Goal: Task Accomplishment & Management: Use online tool/utility

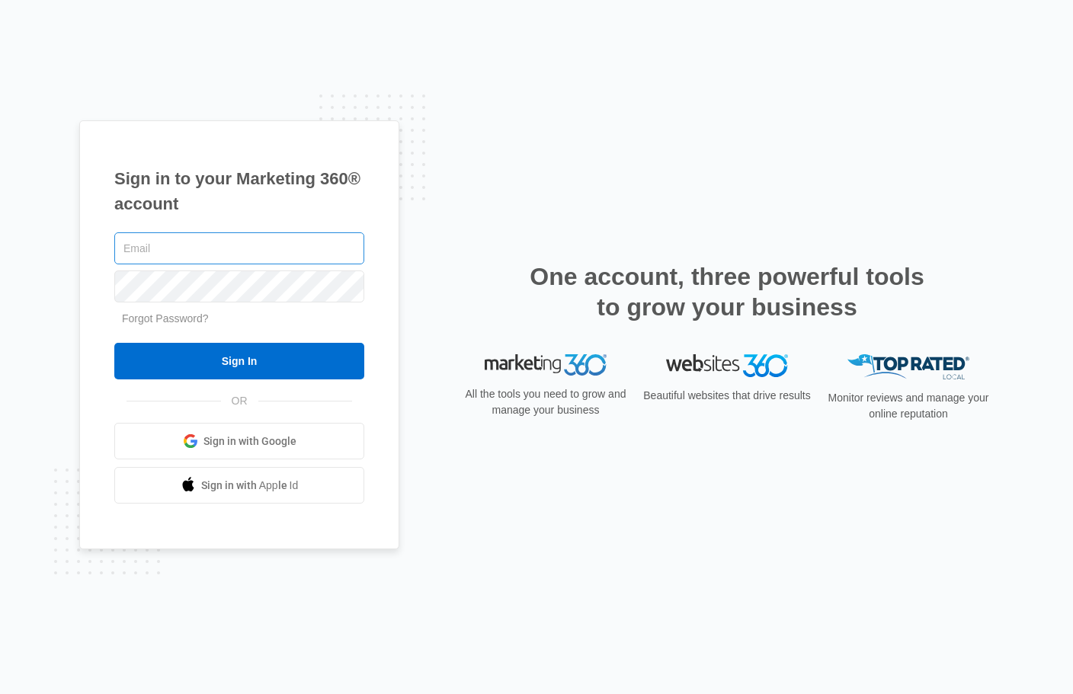
click at [203, 251] on input "text" at bounding box center [239, 248] width 250 height 32
type input "cheyenne.ca@theclothoption.org"
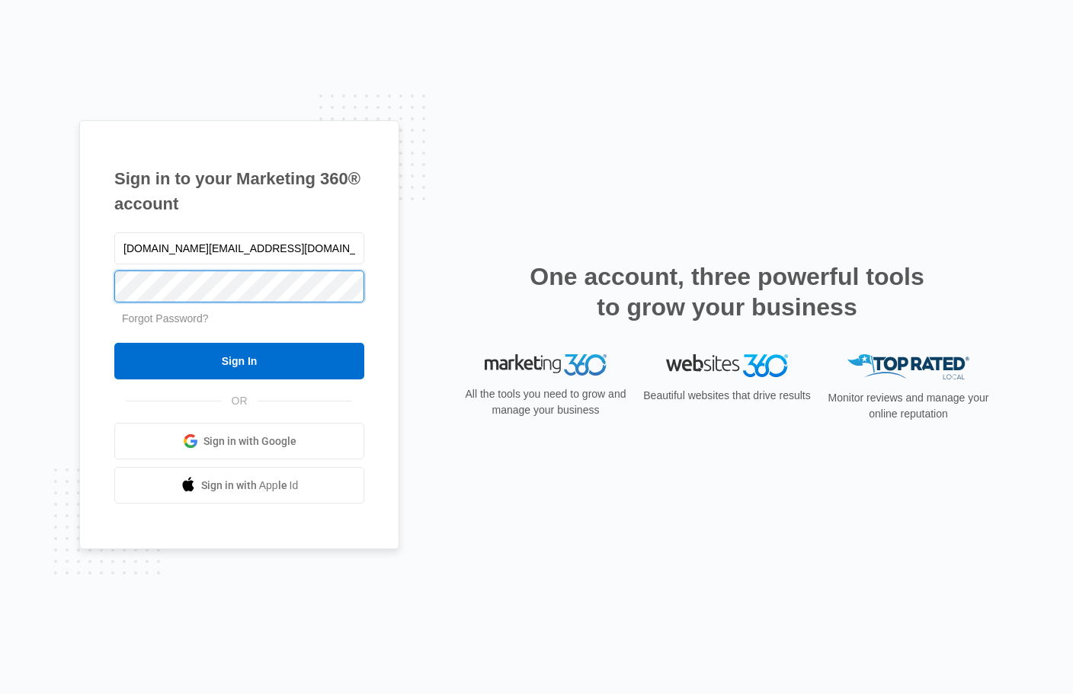
click at [114, 343] on input "Sign In" at bounding box center [239, 361] width 250 height 37
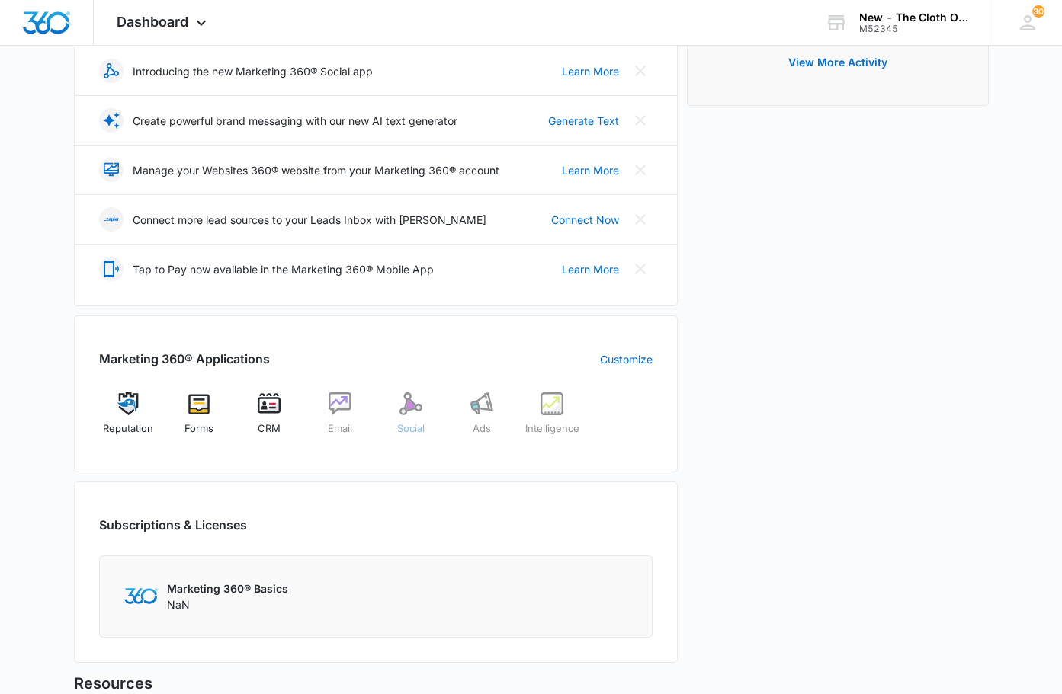
scroll to position [381, 0]
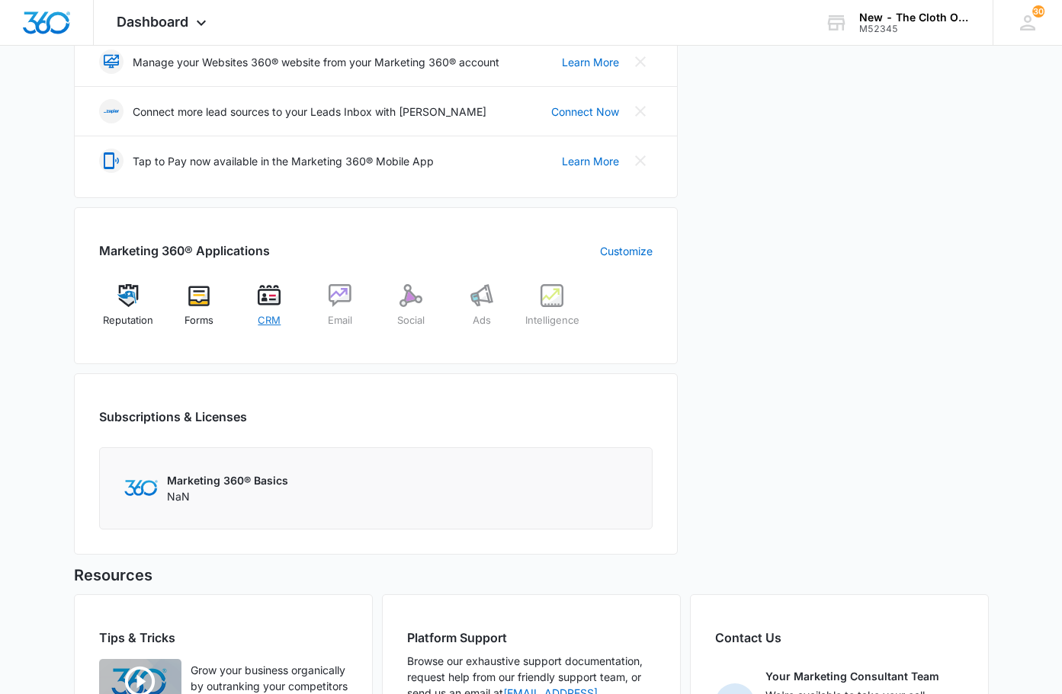
click at [261, 303] on img at bounding box center [269, 295] width 23 height 23
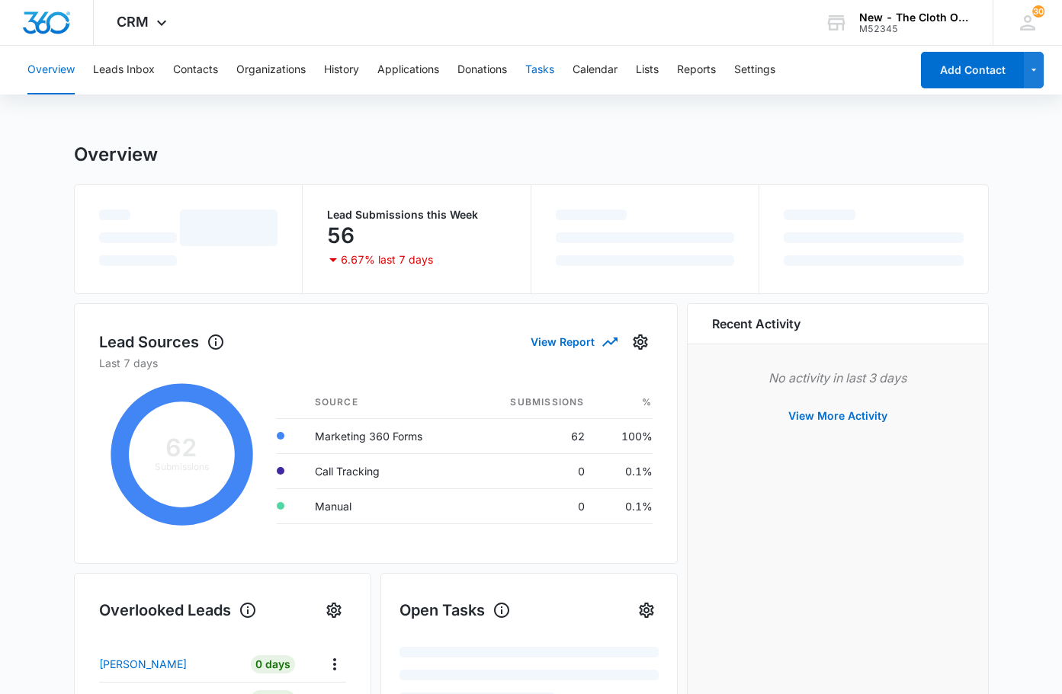
click at [551, 66] on button "Tasks" at bounding box center [539, 70] width 29 height 49
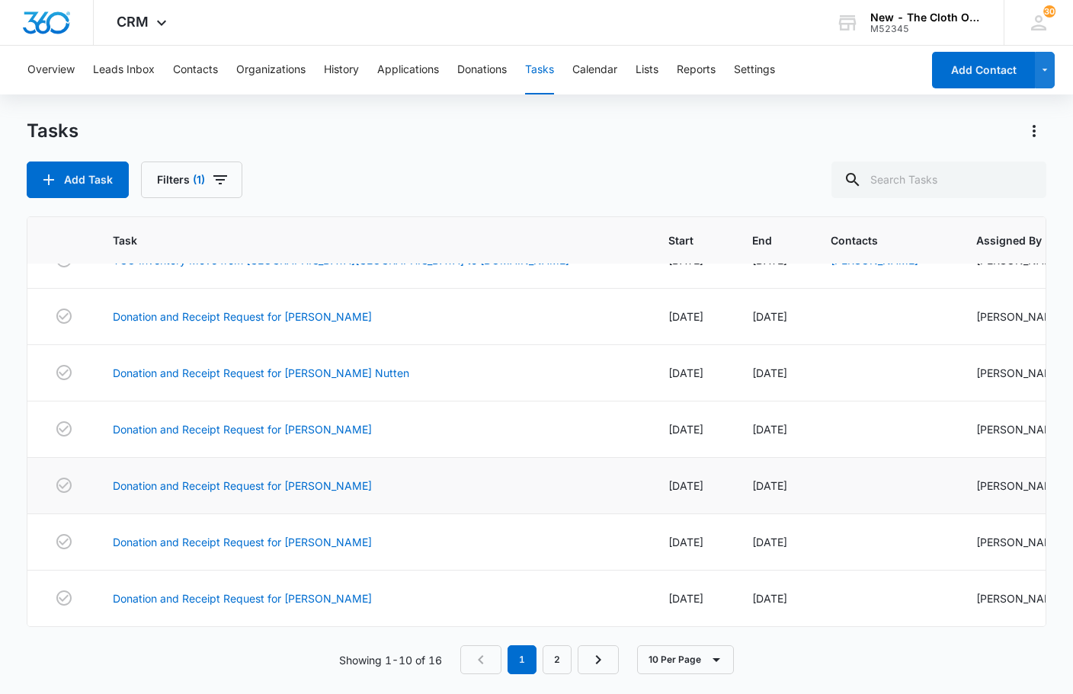
scroll to position [281, 0]
click at [550, 655] on link "2" at bounding box center [557, 659] width 29 height 29
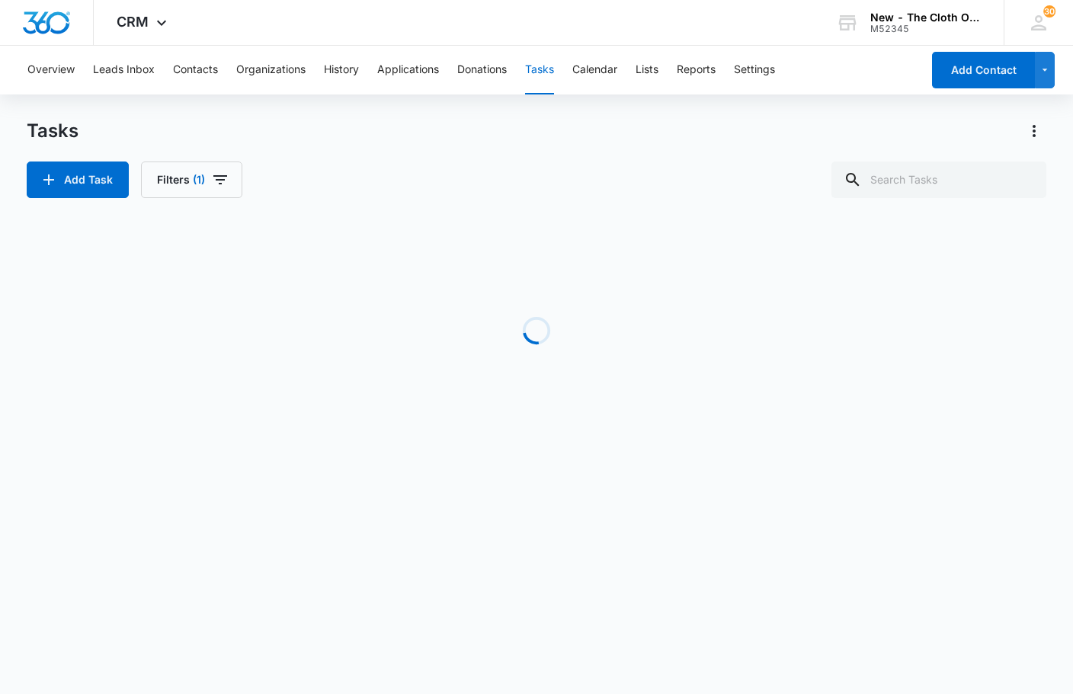
scroll to position [28, 0]
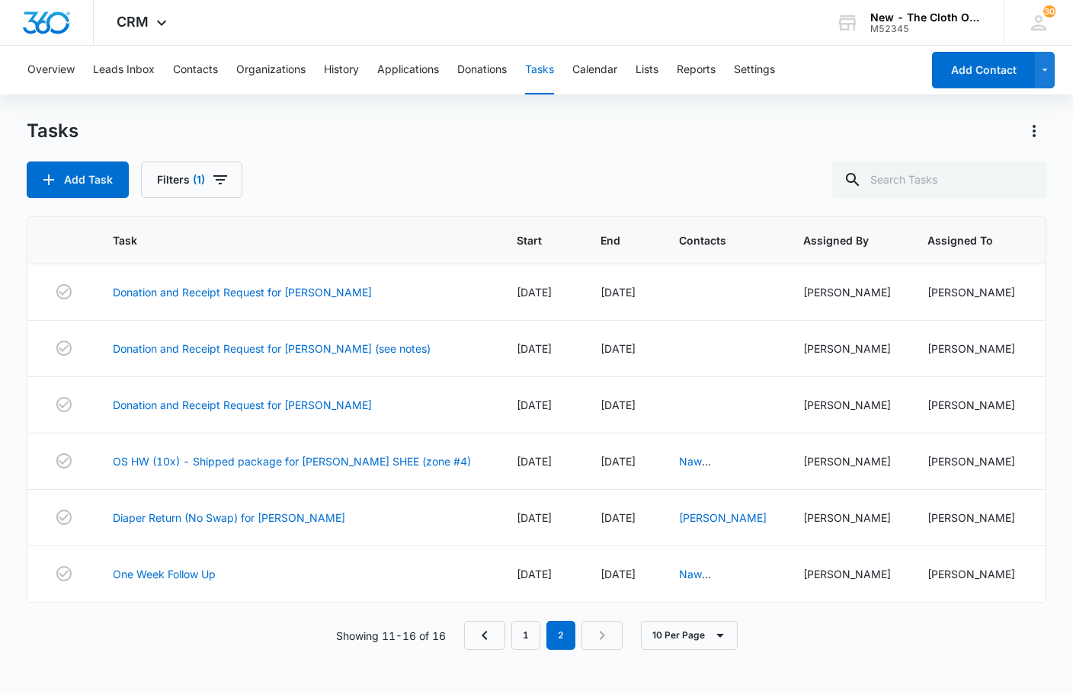
drag, startPoint x: 193, startPoint y: 582, endPoint x: 1, endPoint y: 465, distance: 225.1
click at [1, 465] on main "Tasks Add Task Filters (1) Task Start End Contacts Assigned By Assigned To Crea…" at bounding box center [536, 406] width 1073 height 574
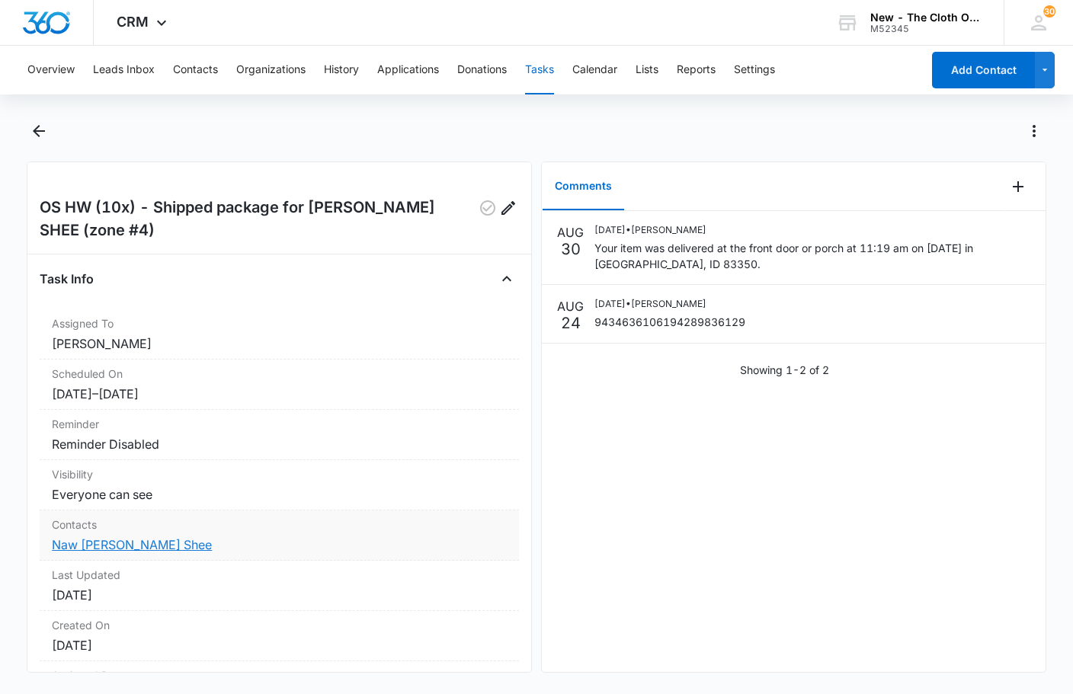
click at [131, 550] on link "Naw Eh Htoo Shee" at bounding box center [132, 544] width 160 height 15
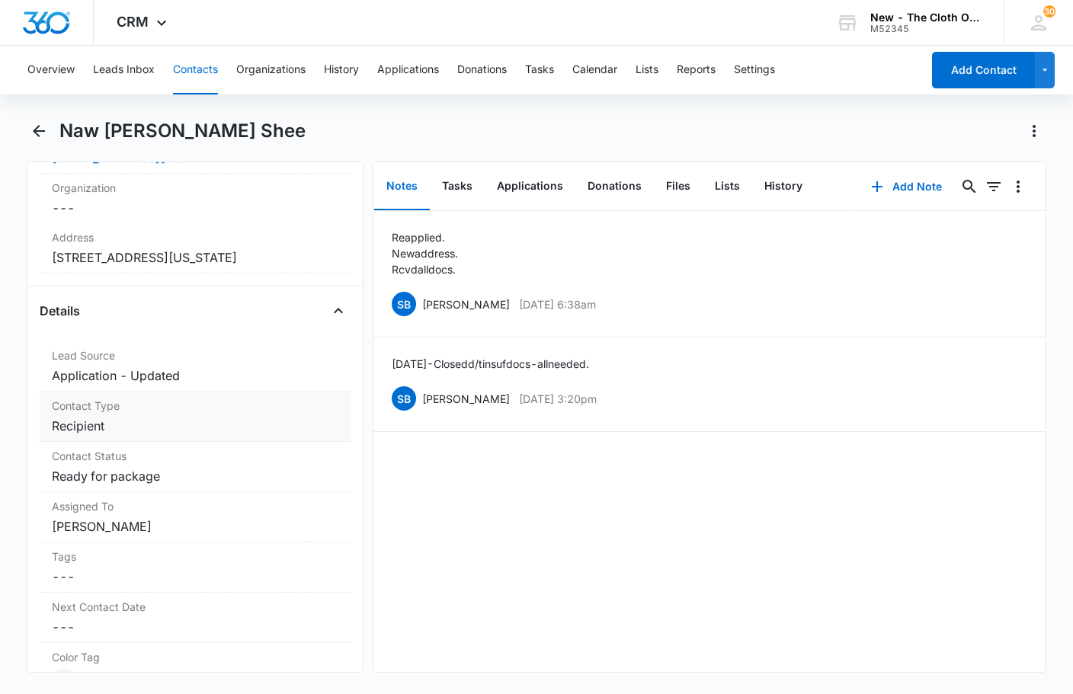
scroll to position [533, 0]
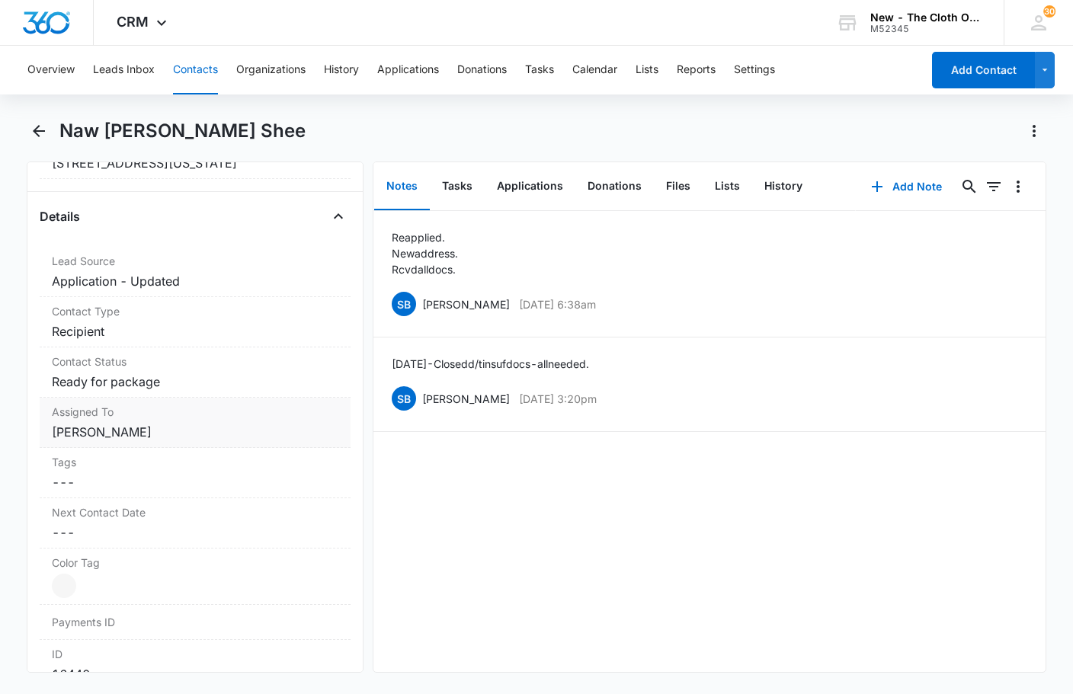
click at [178, 383] on dd "Cancel Save Changes Ready for package" at bounding box center [195, 382] width 287 height 18
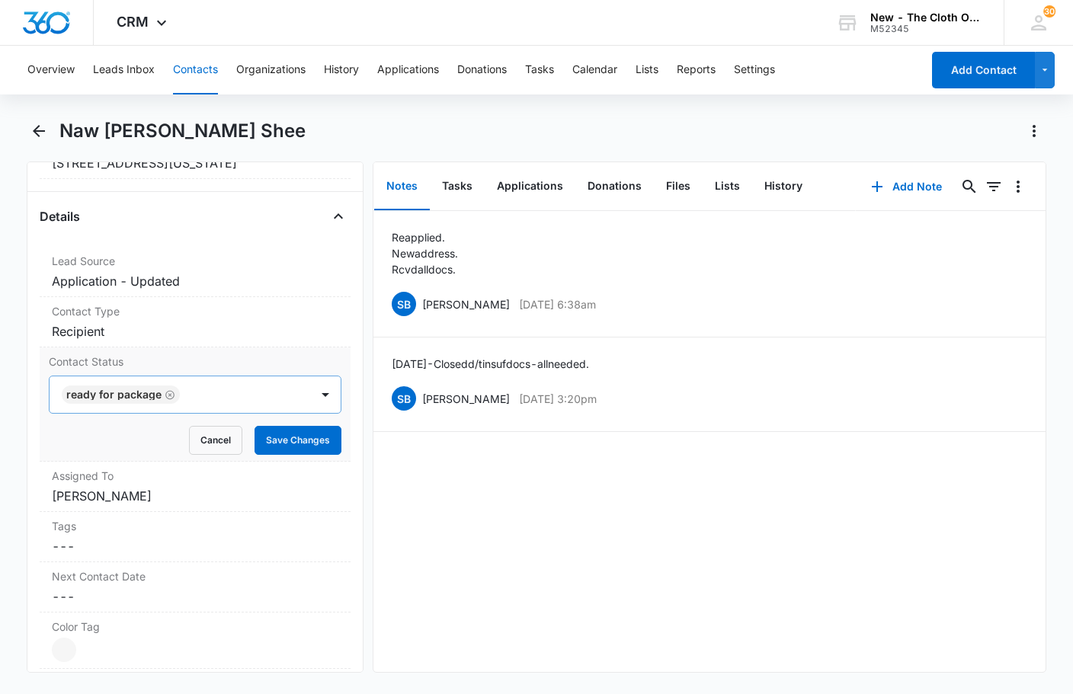
click at [169, 397] on icon "Remove Ready for package" at bounding box center [170, 394] width 11 height 11
click at [194, 391] on div at bounding box center [176, 394] width 227 height 21
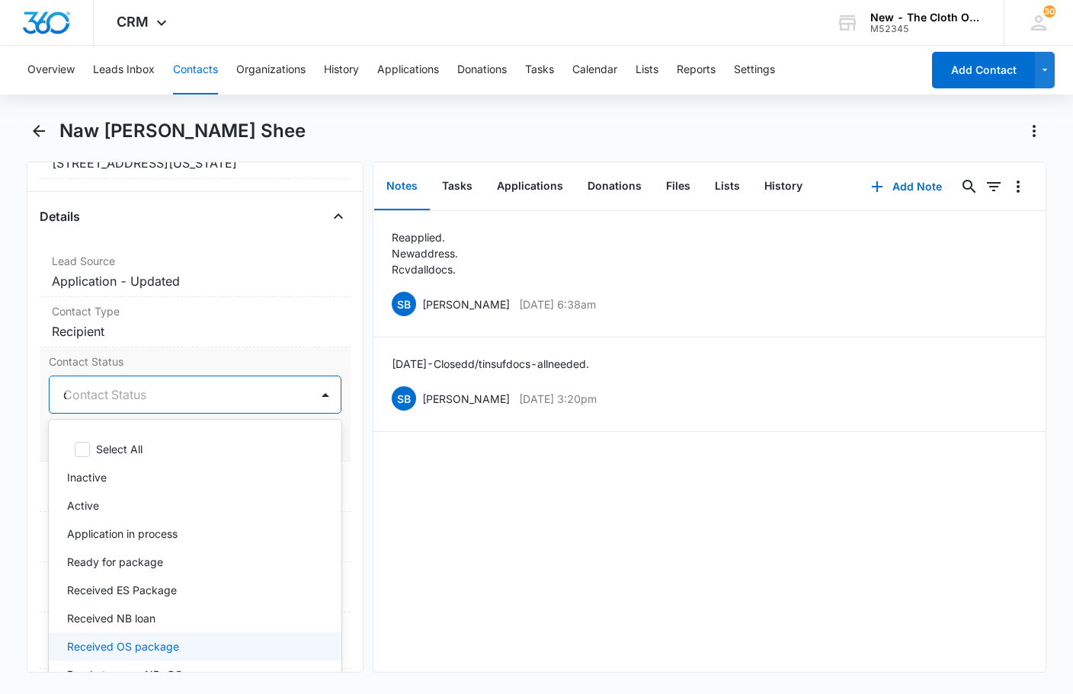
type input "os"
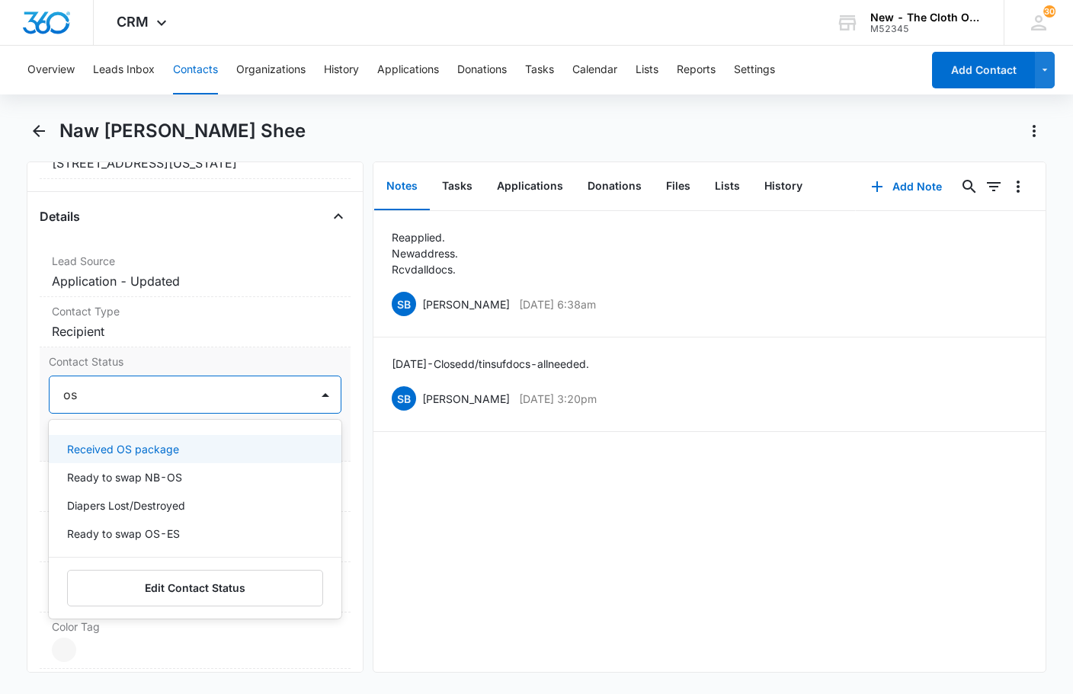
click at [212, 457] on div "Received OS package" at bounding box center [195, 449] width 293 height 28
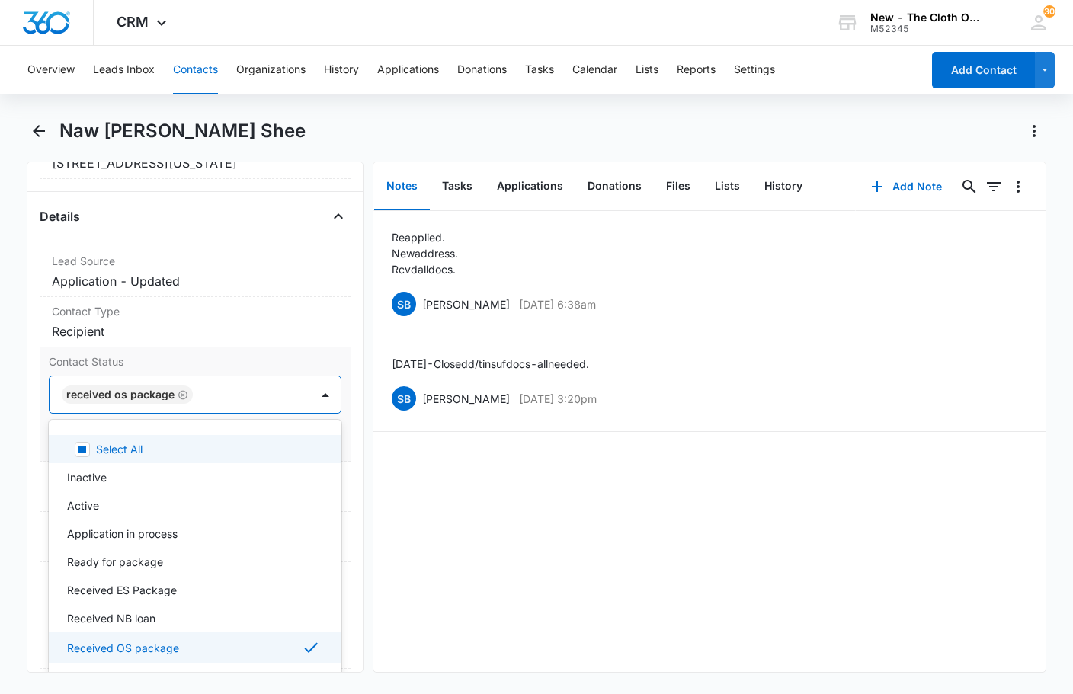
click at [288, 360] on label "Contact Status" at bounding box center [195, 362] width 293 height 16
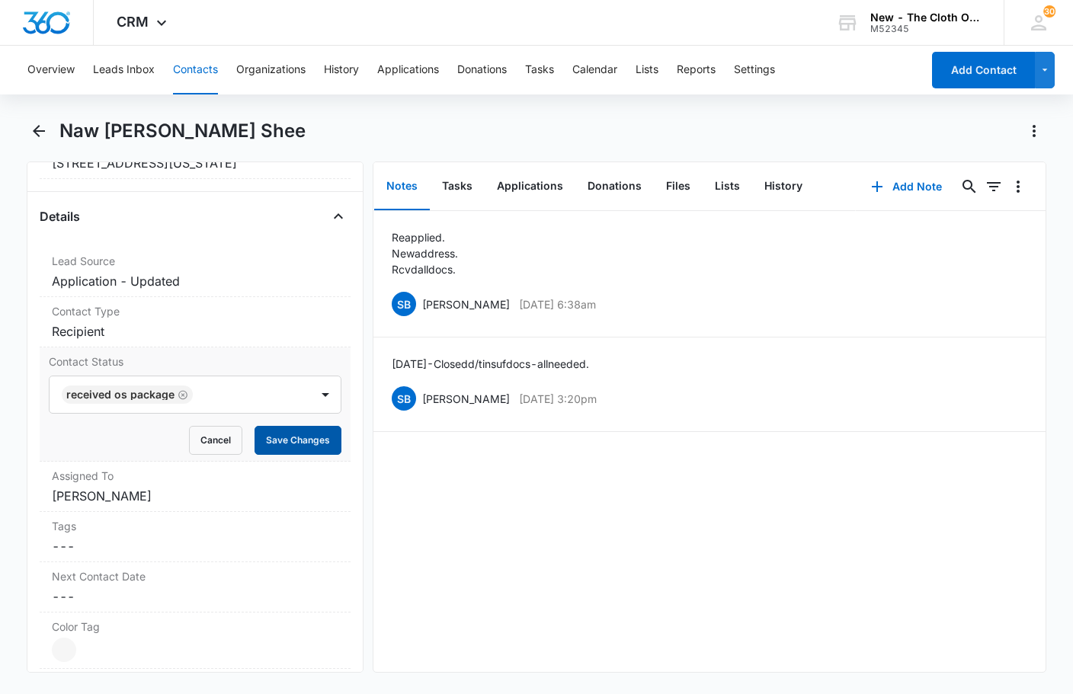
click at [303, 434] on button "Save Changes" at bounding box center [298, 440] width 87 height 29
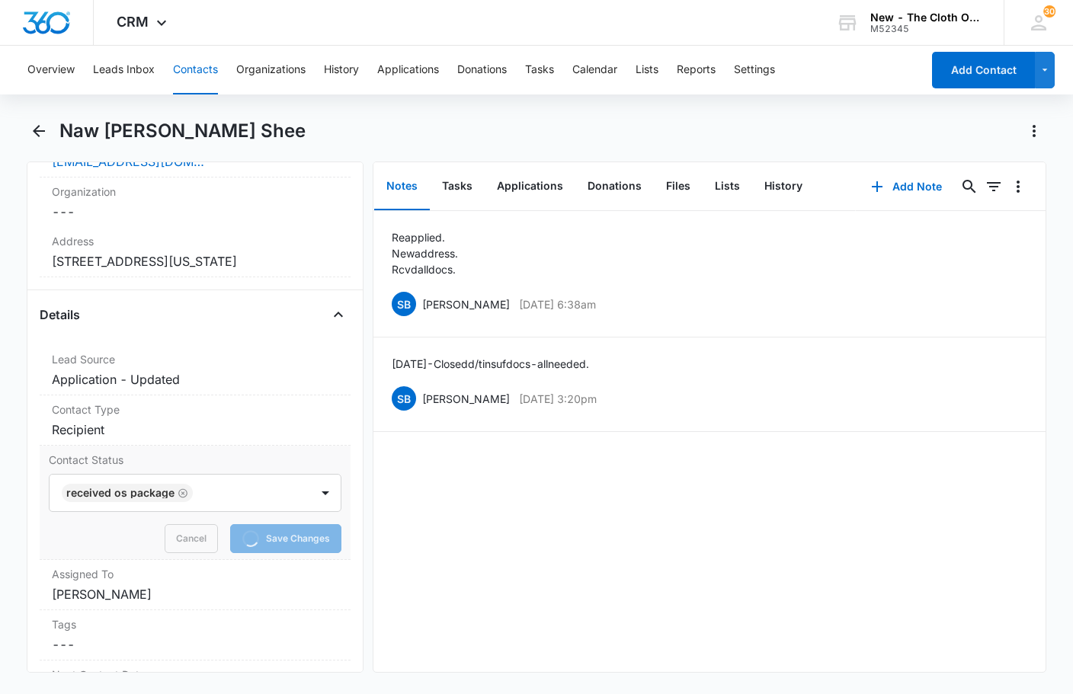
scroll to position [381, 0]
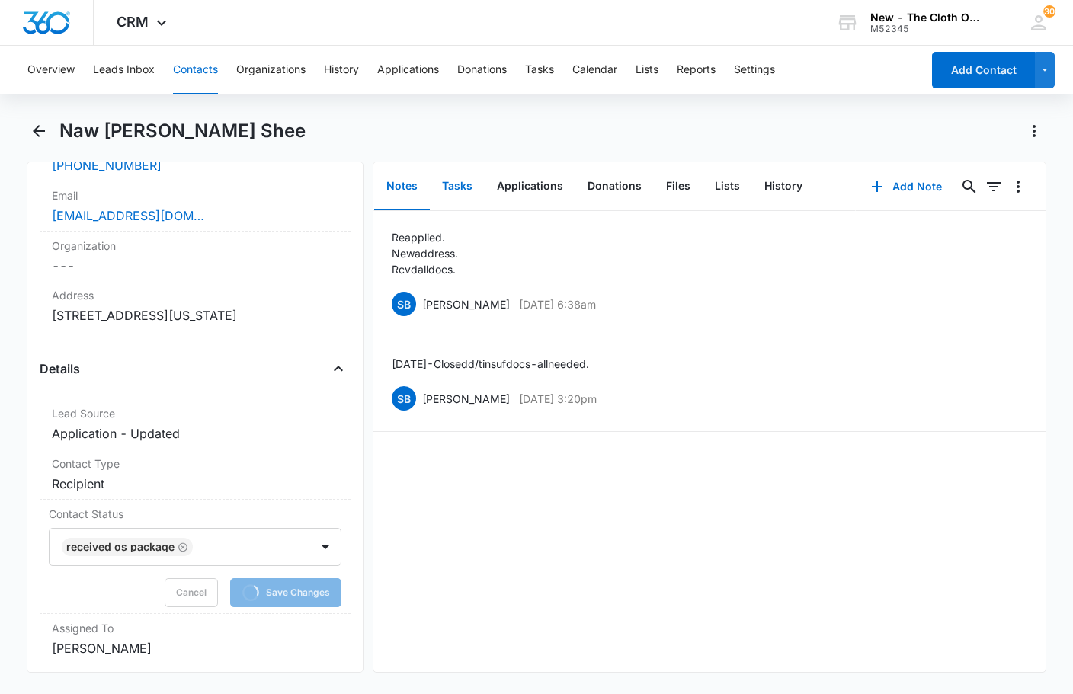
click at [461, 183] on button "Tasks" at bounding box center [457, 186] width 55 height 47
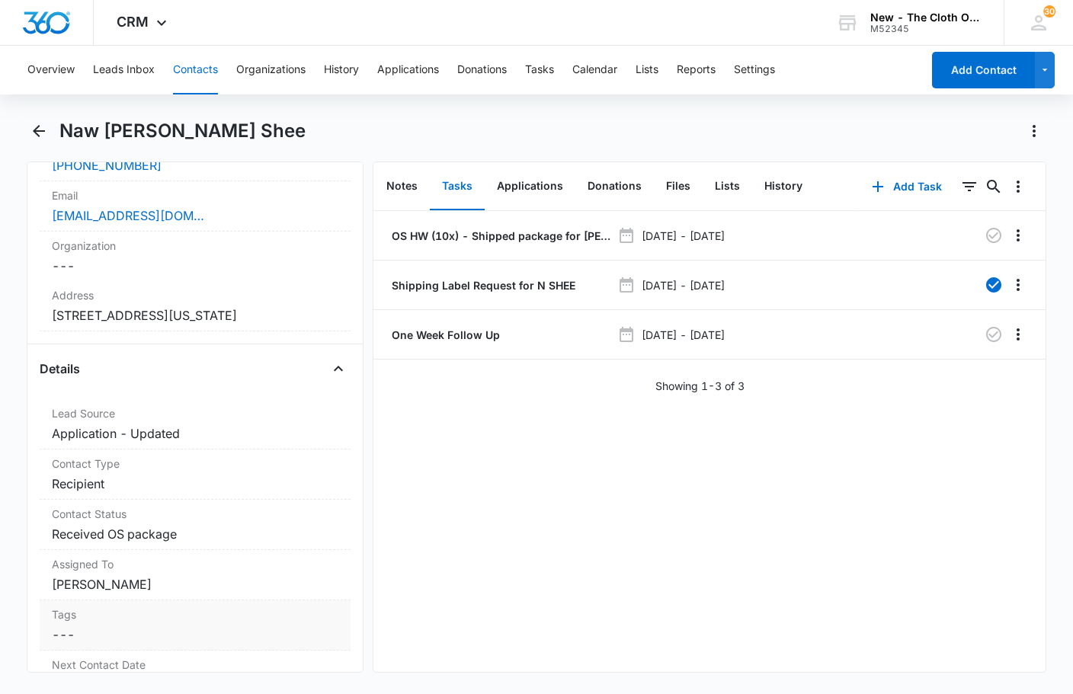
click at [213, 650] on div "Tags Cancel Save Changes ---" at bounding box center [195, 626] width 311 height 50
